Goal: Transaction & Acquisition: Download file/media

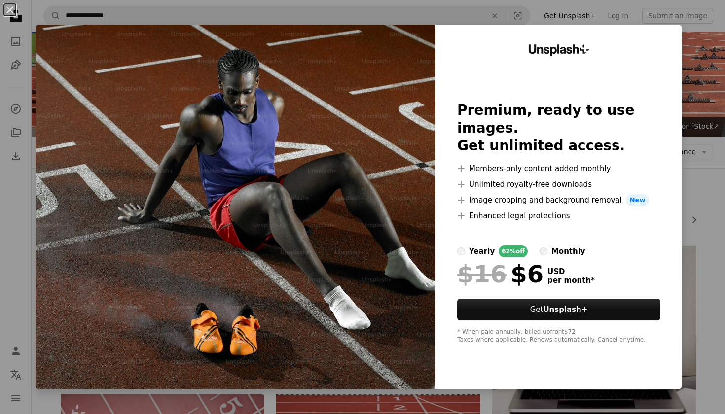
scroll to position [5266, 0]
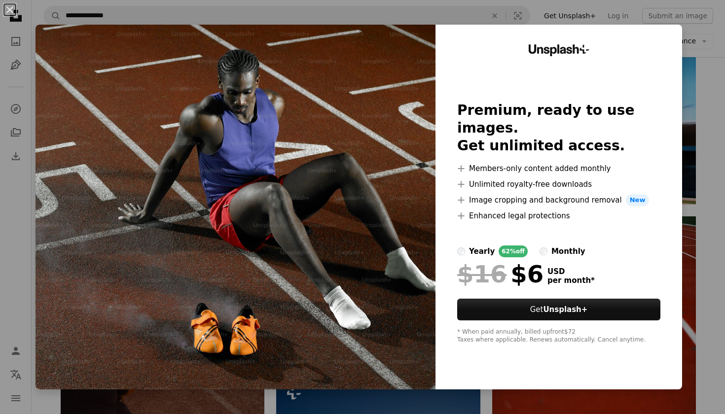
click at [551, 9] on div "An X shape Unsplash+ Premium, ready to use images. Get unlimited access. A plus…" at bounding box center [362, 207] width 725 height 414
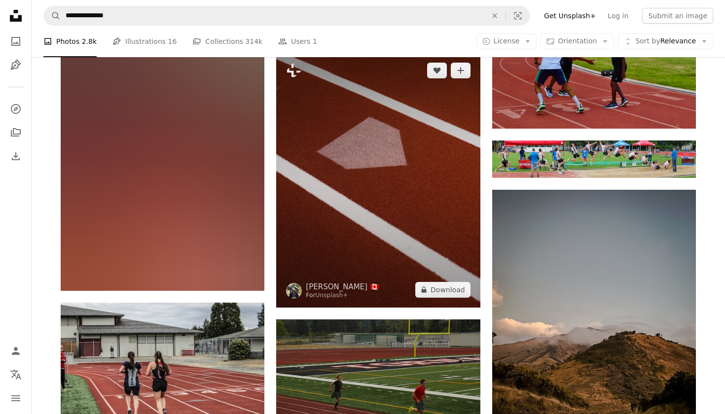
scroll to position [7433, 0]
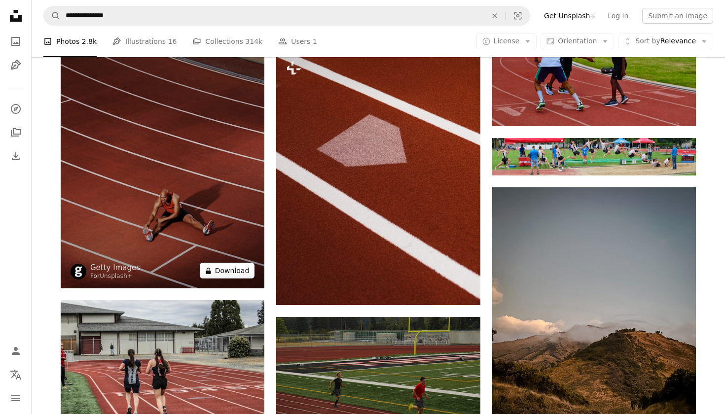
click at [230, 272] on button "A lock Download" at bounding box center [227, 271] width 55 height 16
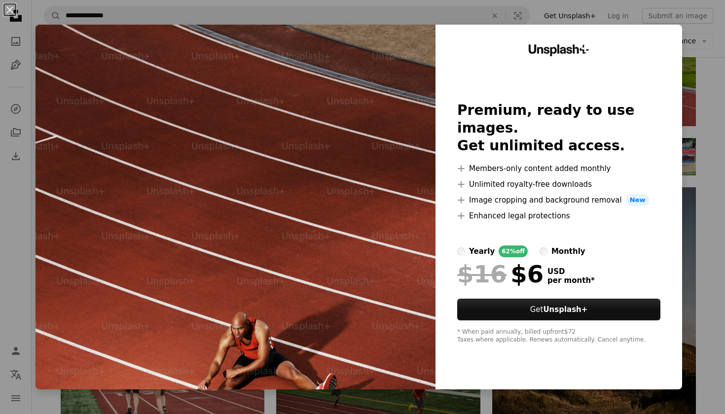
click at [437, 9] on div "An X shape Unsplash+ Premium, ready to use images. Get unlimited access. A plus…" at bounding box center [362, 207] width 725 height 414
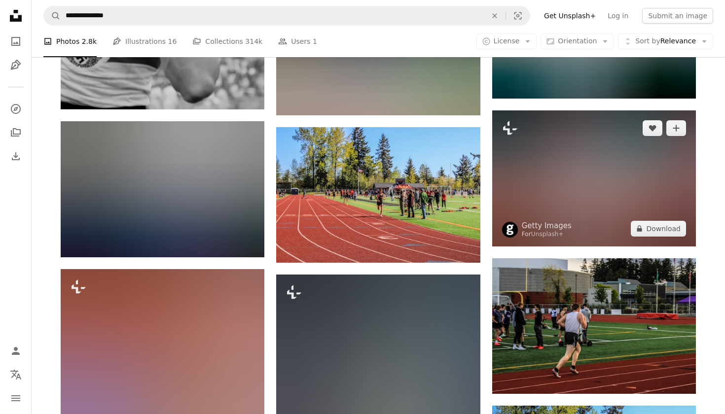
scroll to position [8500, 0]
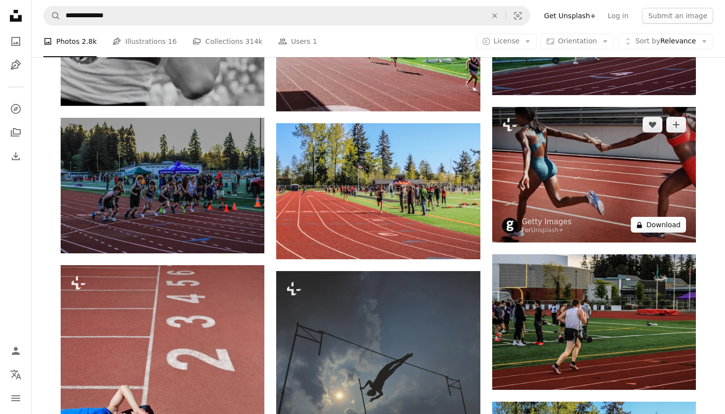
click at [658, 224] on button "A lock Download" at bounding box center [658, 225] width 55 height 16
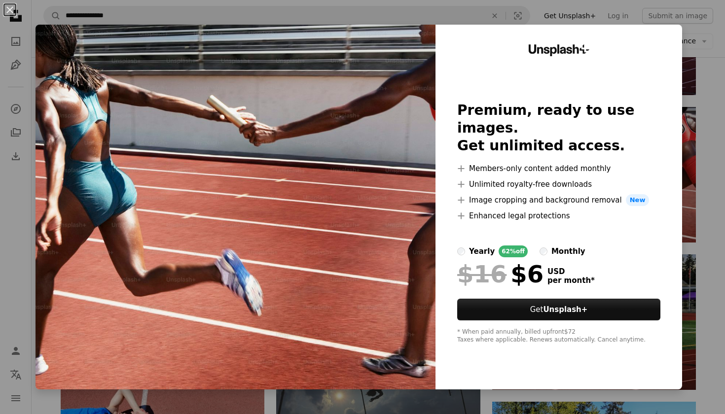
click at [465, 1] on div "An X shape Unsplash+ Premium, ready to use images. Get unlimited access. A plus…" at bounding box center [362, 207] width 725 height 414
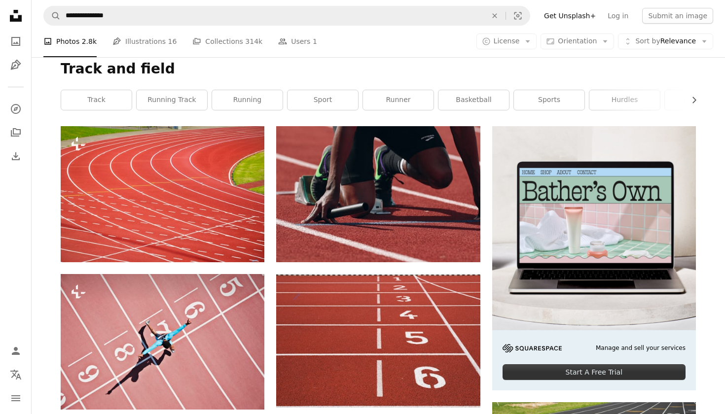
scroll to position [116, 0]
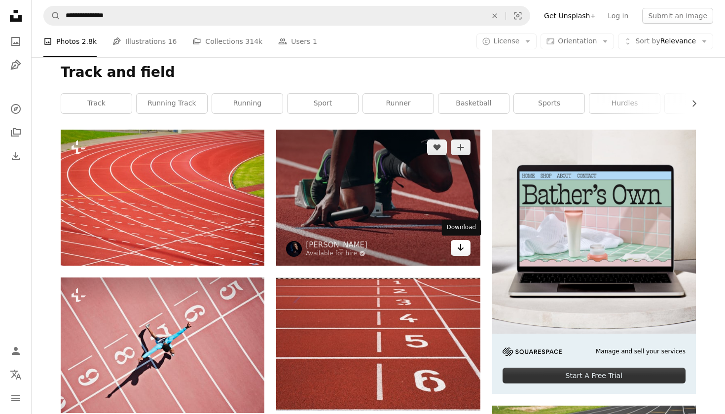
click at [462, 251] on icon "Arrow pointing down" at bounding box center [461, 248] width 8 height 12
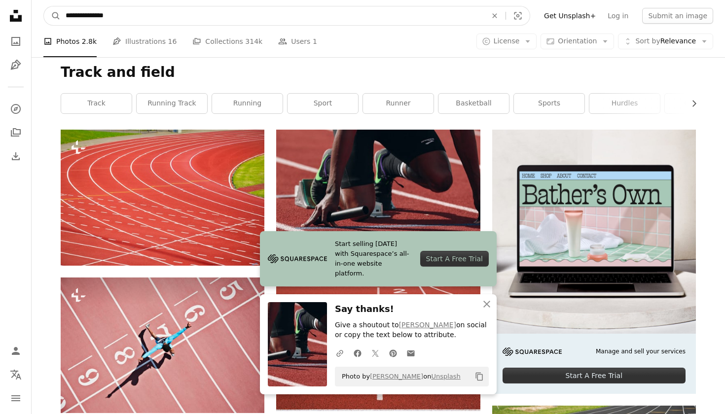
drag, startPoint x: 201, startPoint y: 13, endPoint x: 19, endPoint y: 15, distance: 181.4
type input "********"
click at [52, 16] on button "A magnifying glass" at bounding box center [52, 15] width 17 height 19
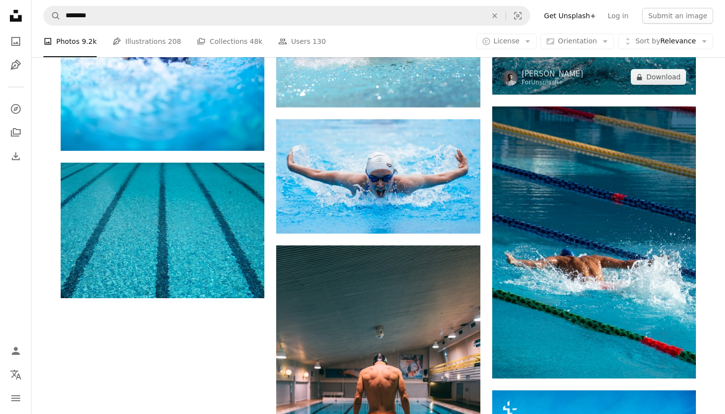
scroll to position [1160, 0]
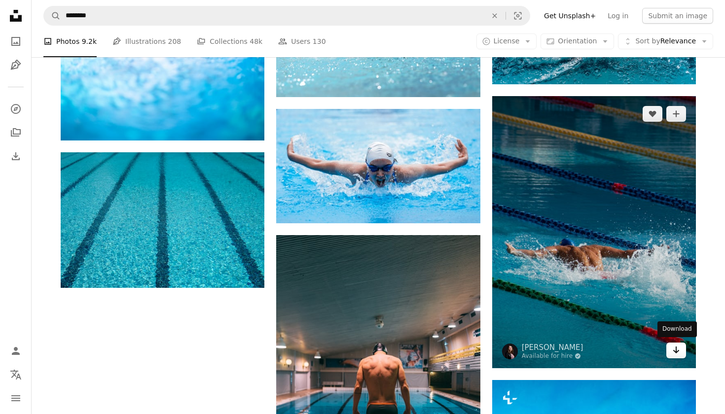
click at [676, 352] on icon "Arrow pointing down" at bounding box center [676, 350] width 8 height 12
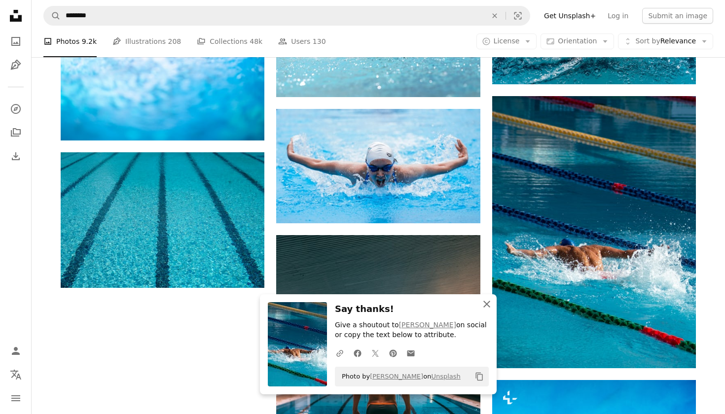
click at [487, 309] on icon "An X shape" at bounding box center [487, 304] width 12 height 12
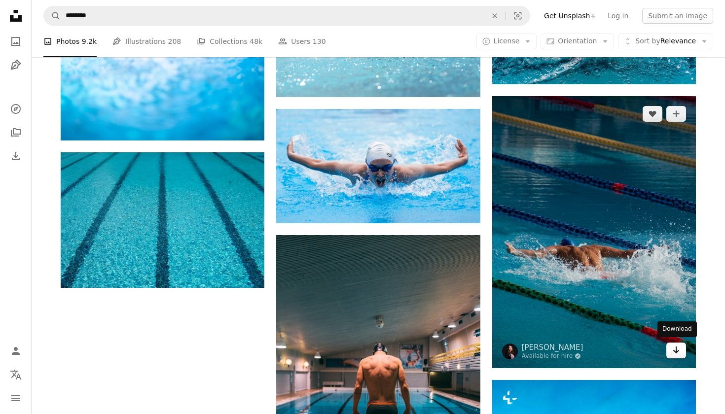
click at [678, 347] on icon "Arrow pointing down" at bounding box center [676, 350] width 8 height 12
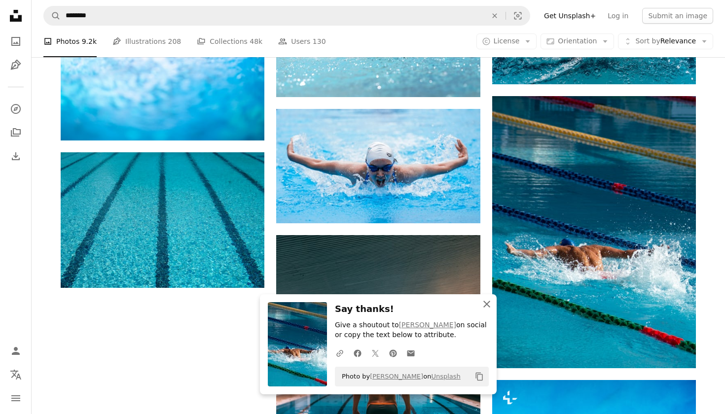
click at [483, 302] on icon "An X shape" at bounding box center [487, 304] width 12 height 12
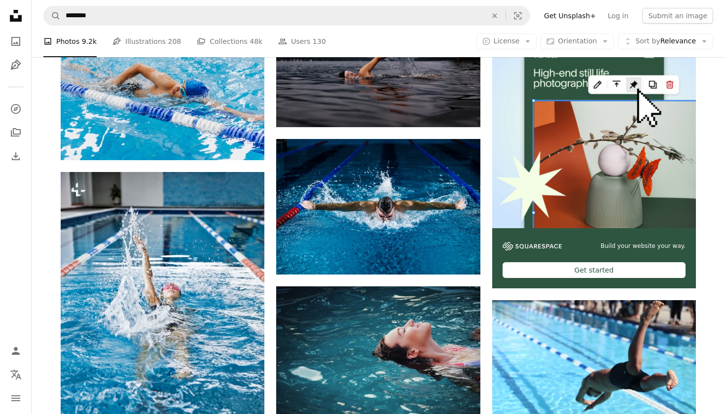
scroll to position [210, 0]
